Goal: Task Accomplishment & Management: Manage account settings

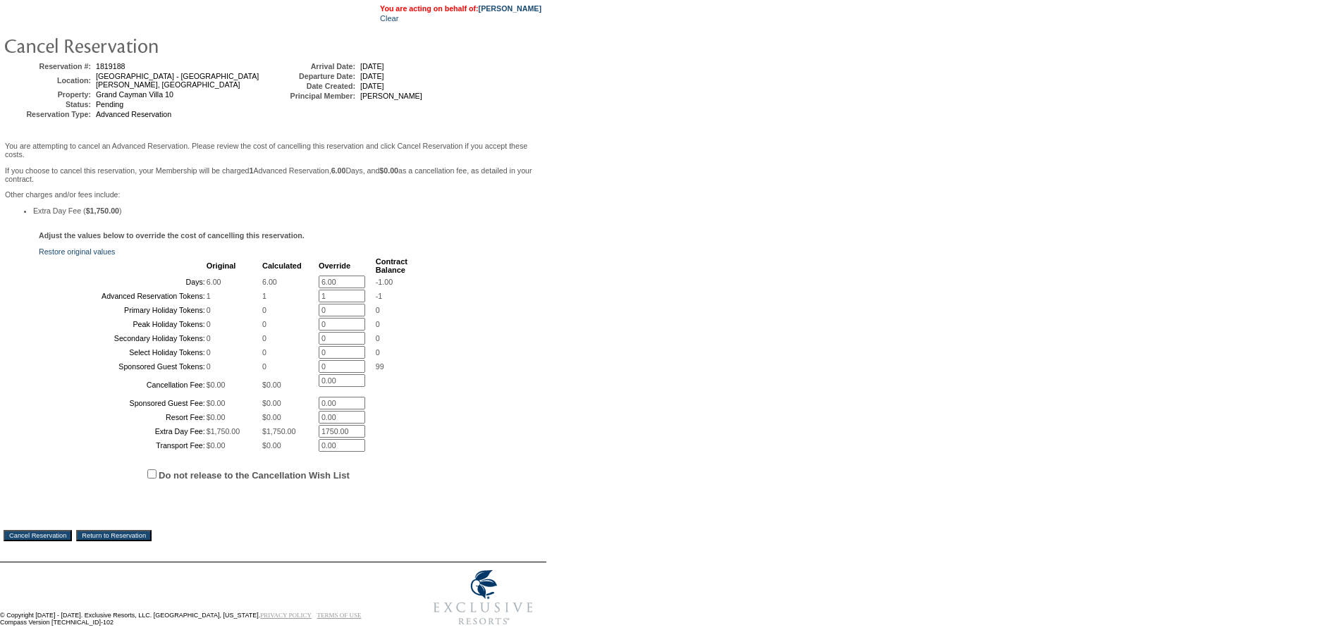
scroll to position [237, 0]
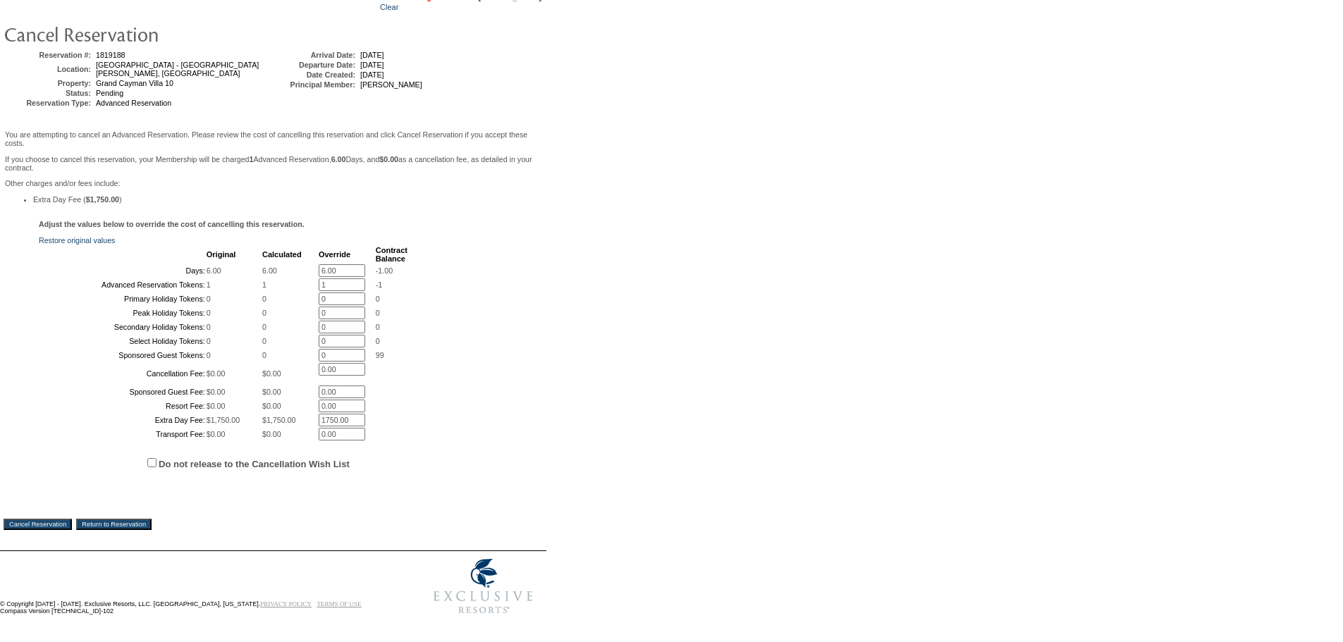
drag, startPoint x: 342, startPoint y: 157, endPoint x: 287, endPoint y: 154, distance: 55.1
click at [287, 264] on tr "Days: 6.00 6.00 6.00 * -1.00" at bounding box center [223, 270] width 367 height 13
type input "0"
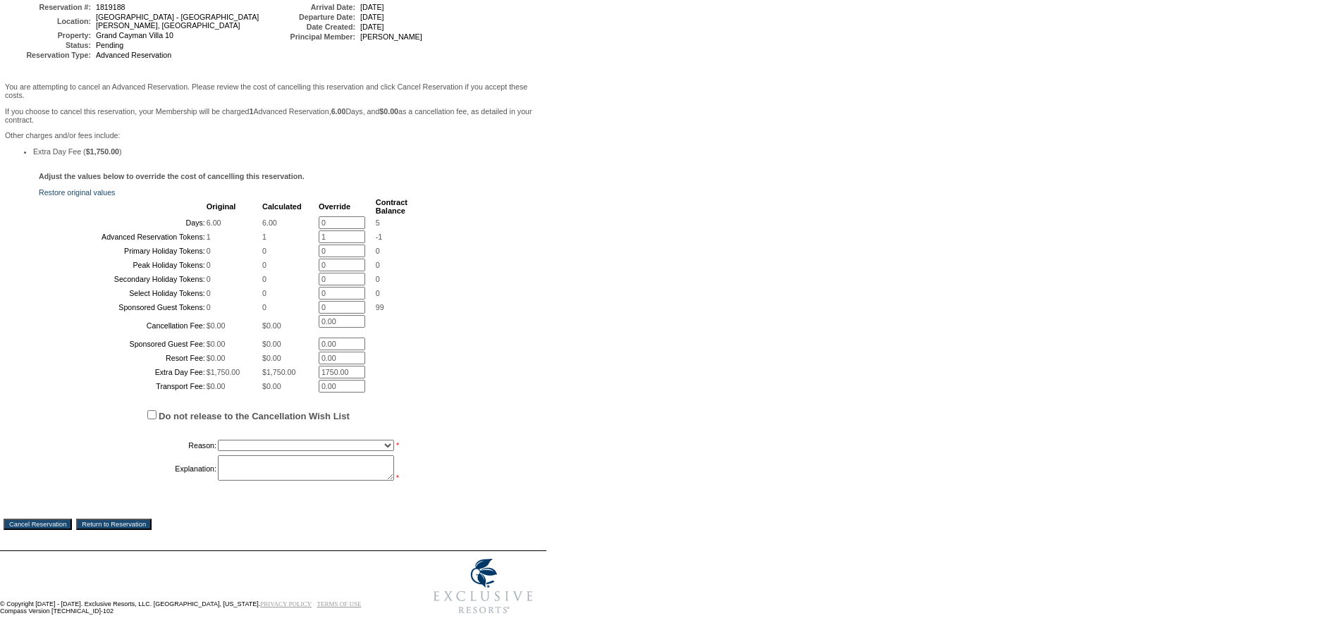
click at [602, 93] on form "Follow Us ::" at bounding box center [669, 233] width 1338 height 777
drag, startPoint x: 334, startPoint y: 183, endPoint x: 280, endPoint y: 183, distance: 53.6
click at [280, 231] on tr "Advanced Reservation Tokens: 1 1 1 * -1" at bounding box center [223, 237] width 367 height 13
type input "0"
click at [603, 184] on form "Follow Us ::" at bounding box center [669, 233] width 1338 height 777
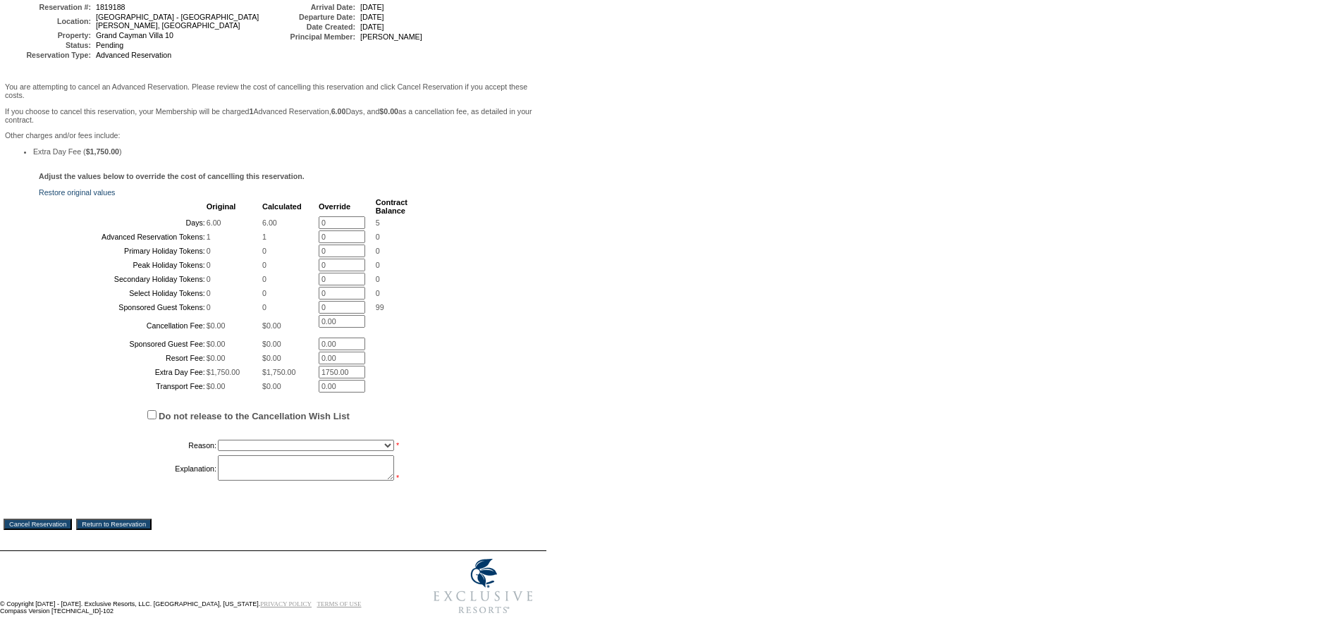
click at [366, 451] on select "Creating Continuous Stay Days Booked After Cancellation Experiential / Hotel / …" at bounding box center [306, 445] width 176 height 11
click at [162, 422] on label "Do not release to the Cancellation Wish List" at bounding box center [254, 416] width 191 height 11
drag, startPoint x: 152, startPoint y: 458, endPoint x: 180, endPoint y: 469, distance: 30.4
click at [151, 420] on input "Do not release to the Cancellation Wish List" at bounding box center [151, 414] width 9 height 9
checkbox input "true"
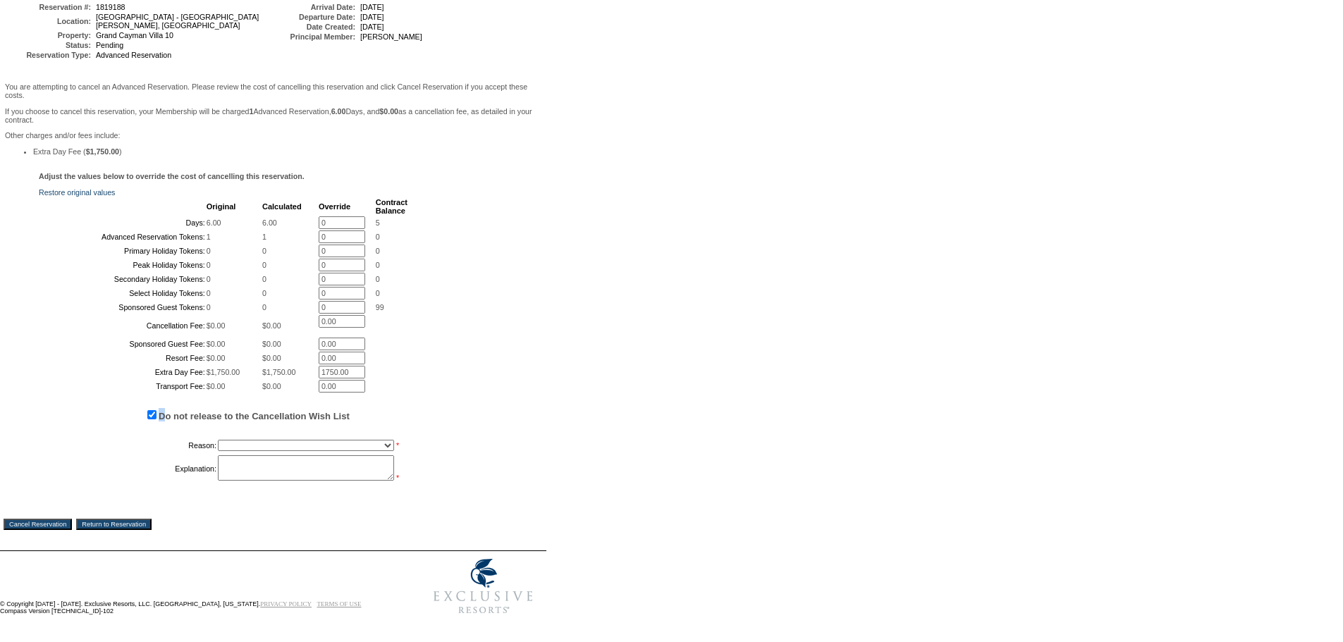
click at [257, 451] on select "Creating Continuous Stay Days Booked After Cancellation Experiential / Hotel / …" at bounding box center [306, 445] width 176 height 11
select select "1030"
click at [218, 451] on select "Creating Continuous Stay Days Booked After Cancellation Experiential / Hotel / …" at bounding box center [306, 445] width 176 height 11
click at [343, 481] on textarea at bounding box center [306, 468] width 176 height 25
type textarea "Switching homes w/other member.-NS"
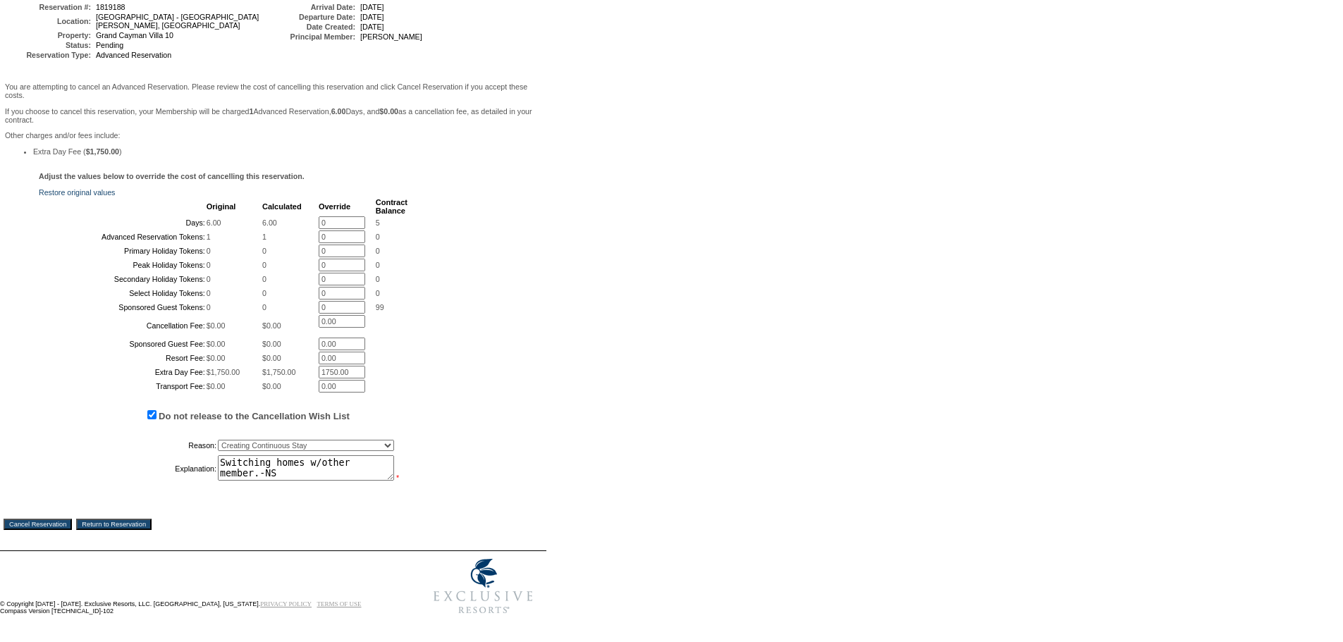
click at [68, 530] on input "Cancel Reservation" at bounding box center [38, 524] width 68 height 11
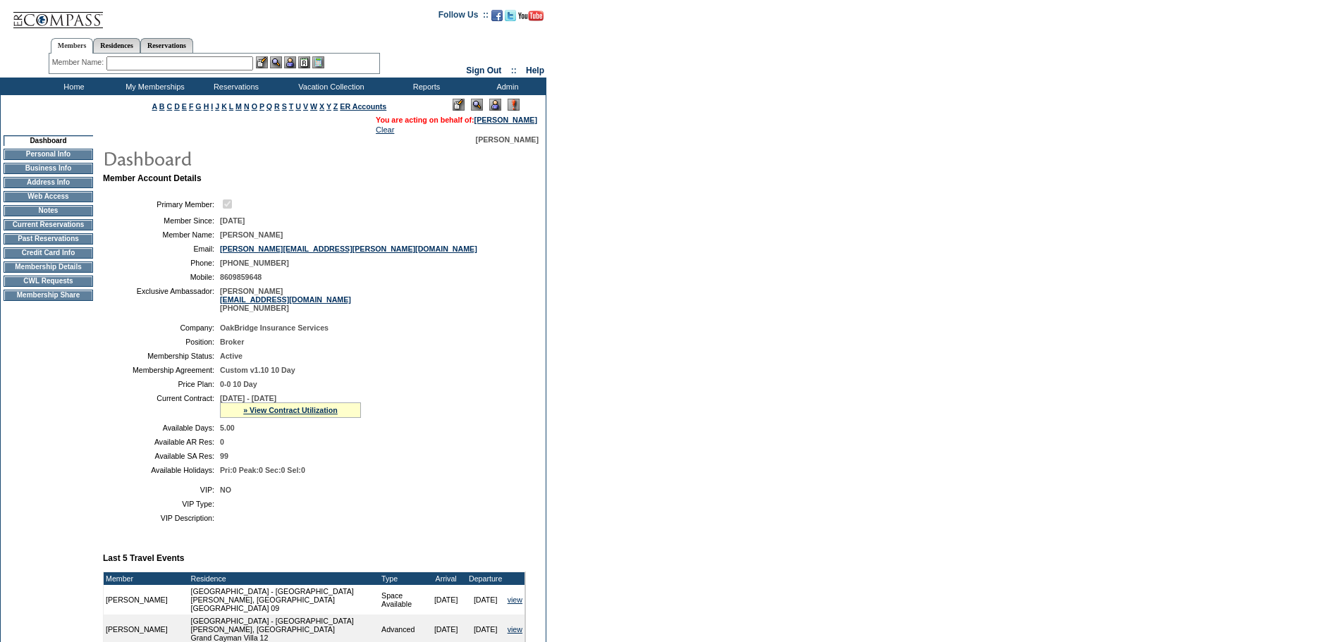
click at [1165, 415] on form "Follow Us ::" at bounding box center [671, 496] width 1343 height 992
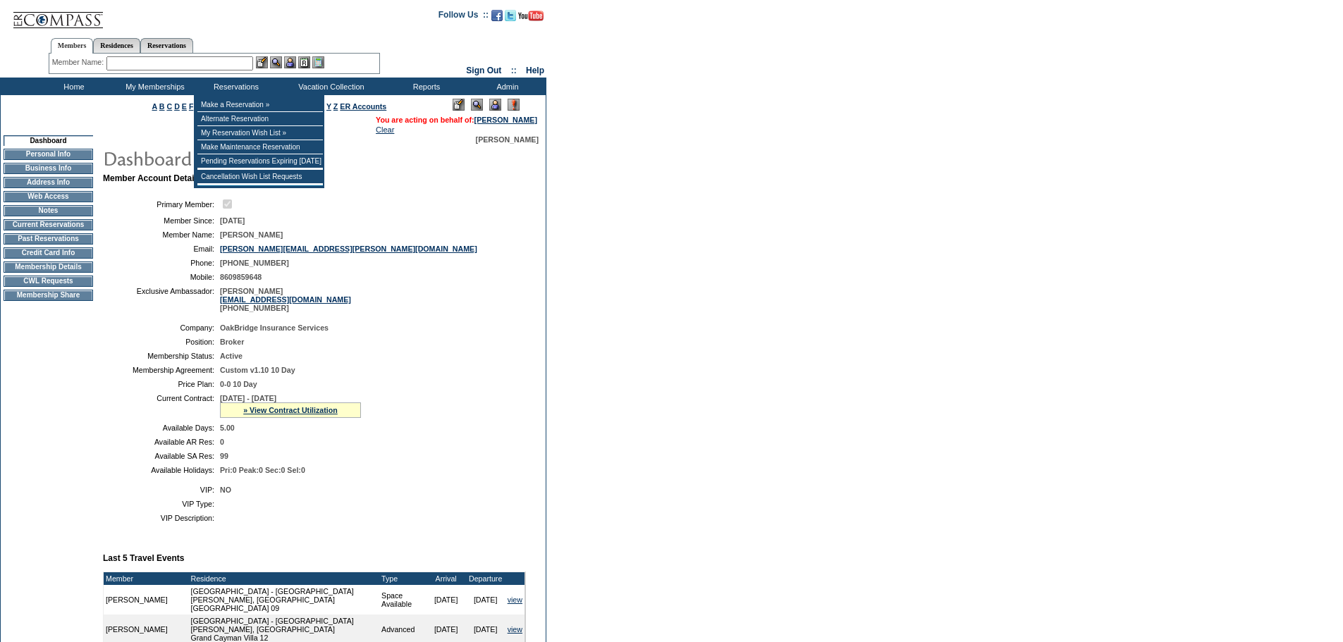
click at [230, 61] on input "text" at bounding box center [179, 63] width 147 height 14
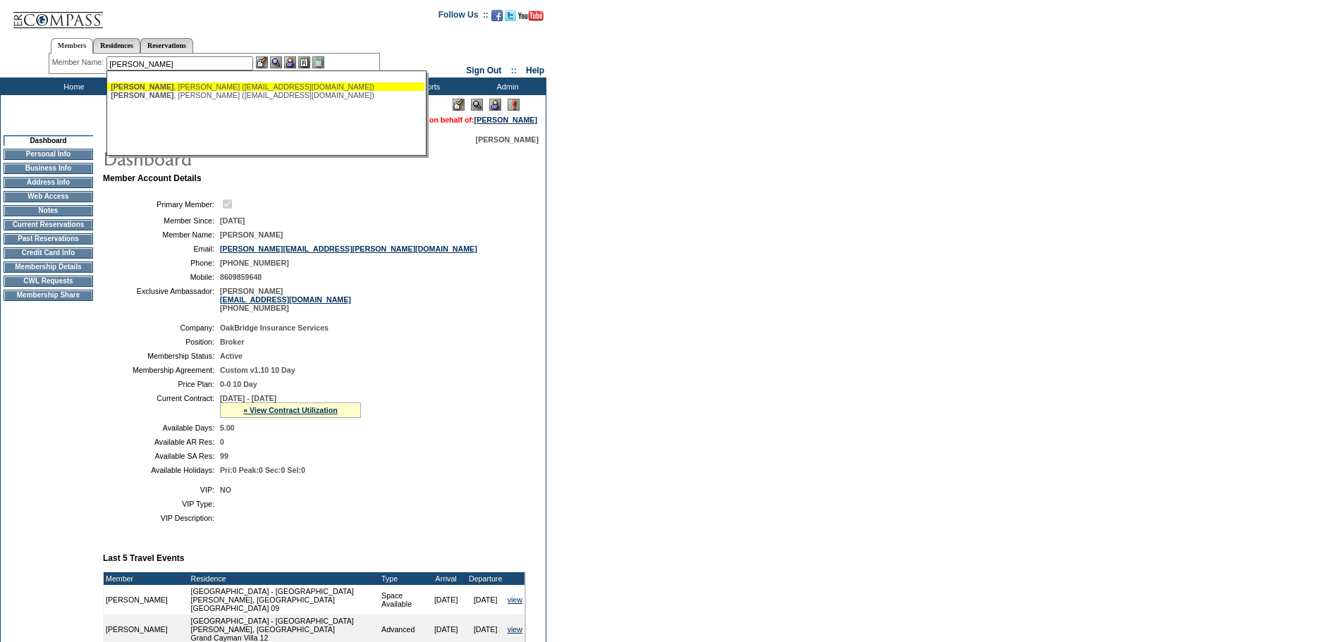
click at [282, 85] on div "[PERSON_NAME] ([EMAIL_ADDRESS][DOMAIN_NAME])" at bounding box center [266, 87] width 310 height 8
type input "[PERSON_NAME] ([EMAIL_ADDRESS][DOMAIN_NAME])"
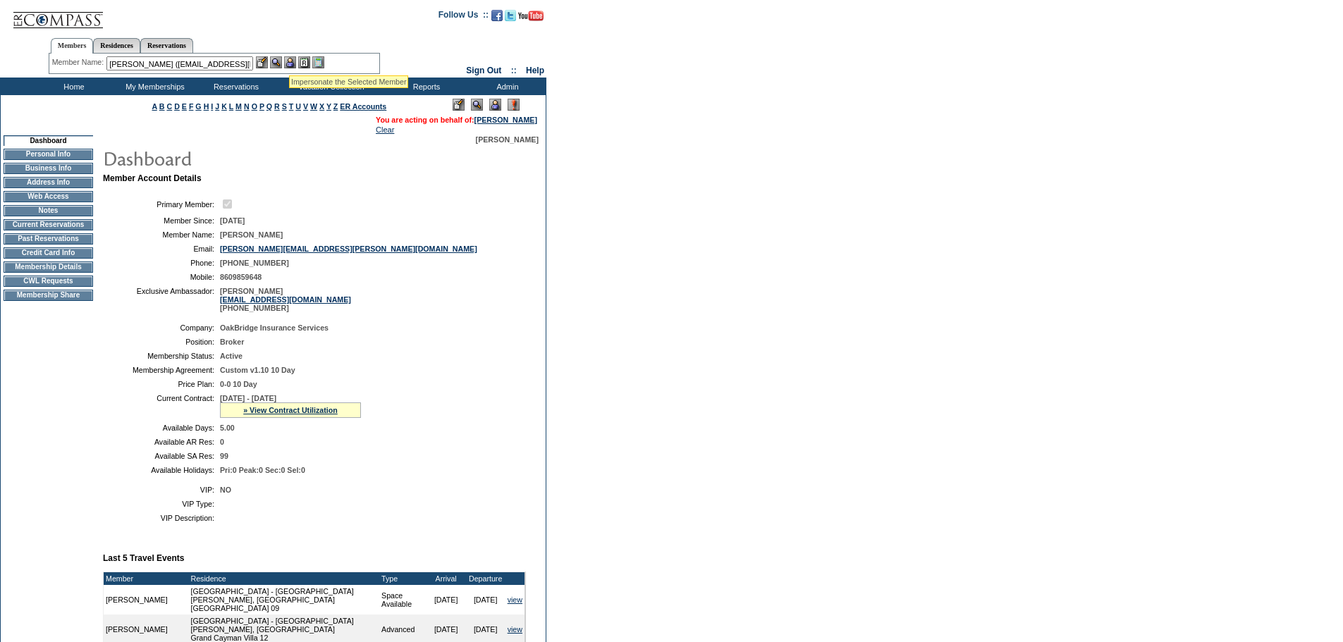
click at [289, 58] on img at bounding box center [290, 62] width 12 height 12
click at [280, 59] on img at bounding box center [276, 62] width 12 height 12
